Goal: Register for event/course

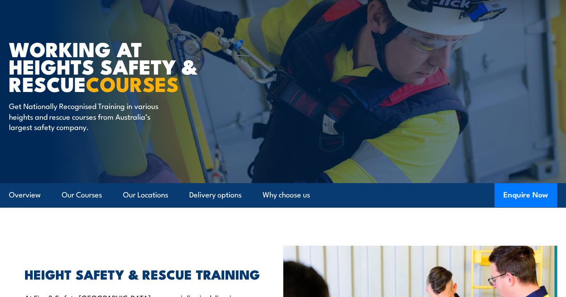
scroll to position [89, 0]
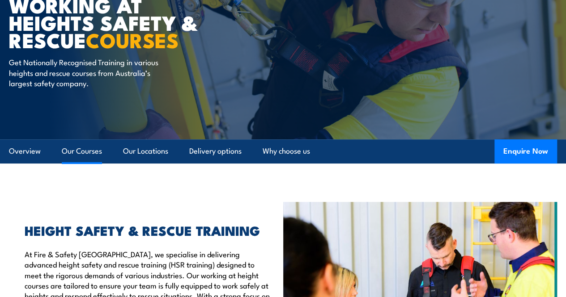
click at [83, 163] on link "Our Courses" at bounding box center [82, 152] width 40 height 24
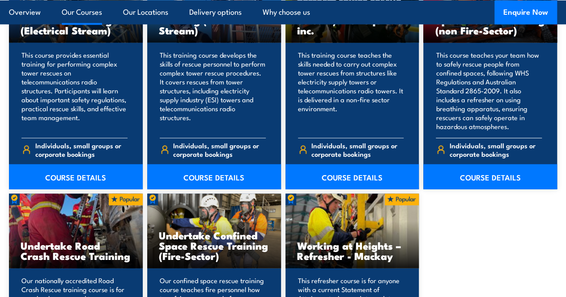
scroll to position [976, 0]
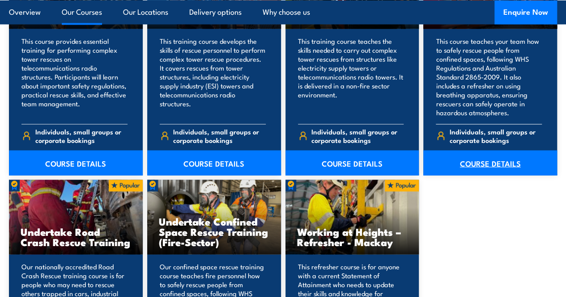
click at [489, 176] on link "COURSE DETAILS" at bounding box center [490, 163] width 134 height 25
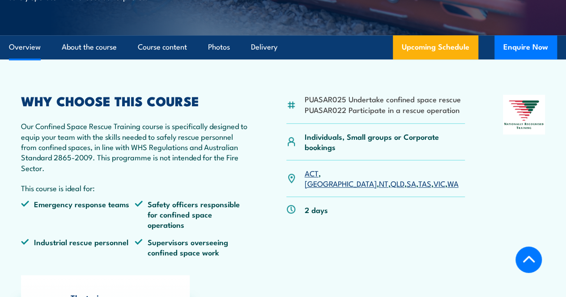
scroll to position [313, 0]
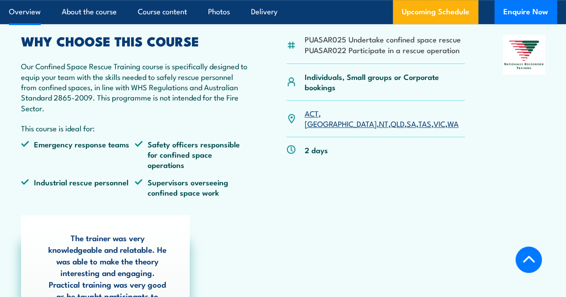
click at [433, 129] on link "VIC" at bounding box center [439, 123] width 12 height 11
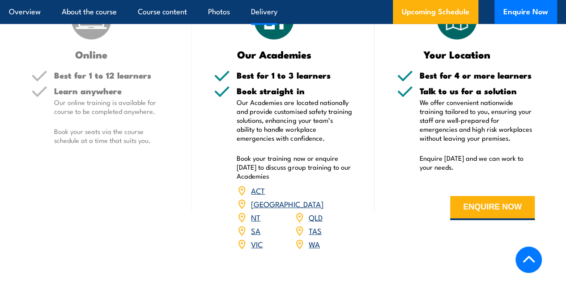
scroll to position [1318, 0]
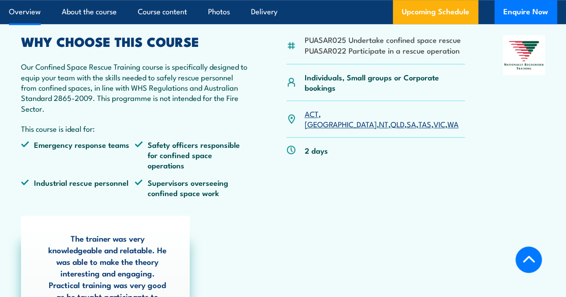
scroll to position [313, 0]
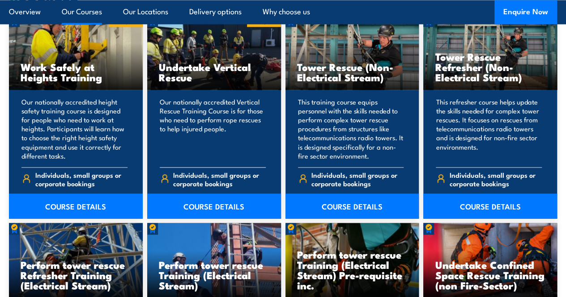
scroll to position [663, 0]
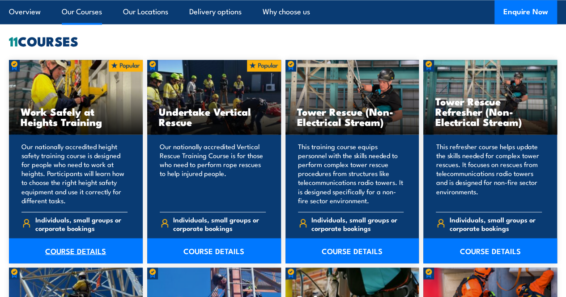
click at [65, 263] on link "COURSE DETAILS" at bounding box center [76, 250] width 134 height 25
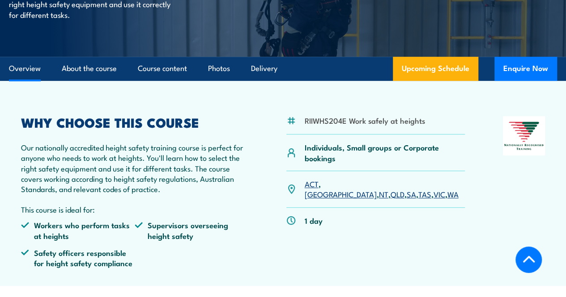
scroll to position [179, 0]
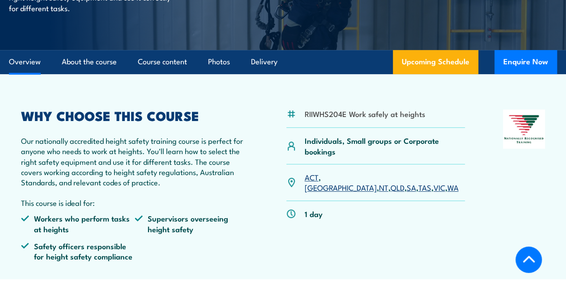
click at [433, 193] on link "VIC" at bounding box center [439, 187] width 12 height 11
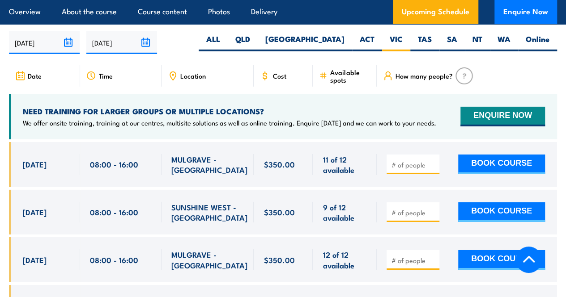
scroll to position [1362, 0]
